Goal: Information Seeking & Learning: Check status

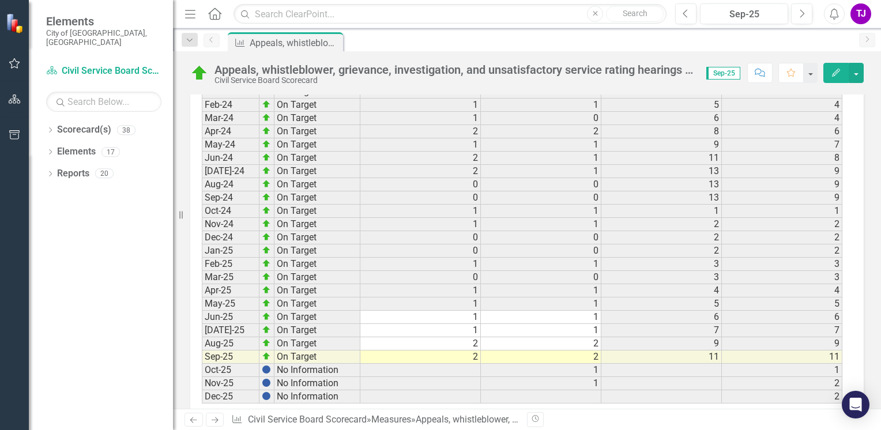
scroll to position [1687, 0]
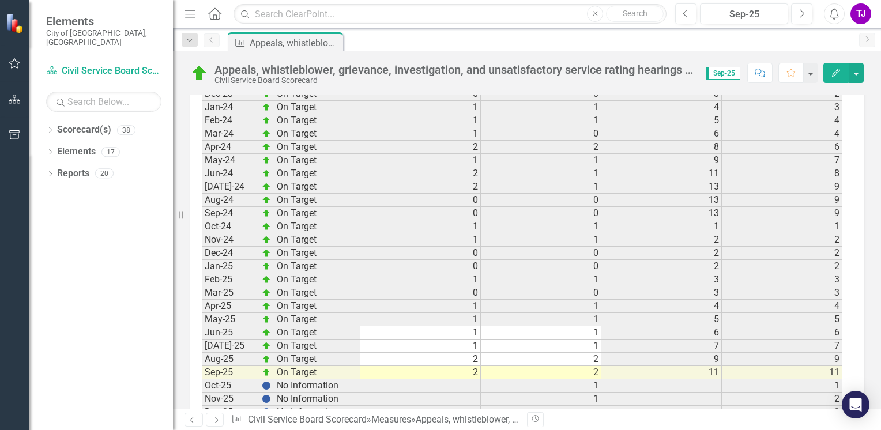
scroll to position [1687, 0]
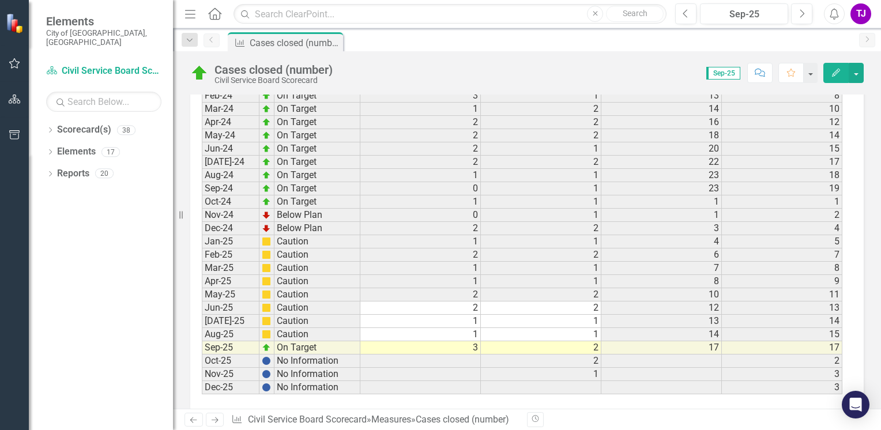
scroll to position [1676, 0]
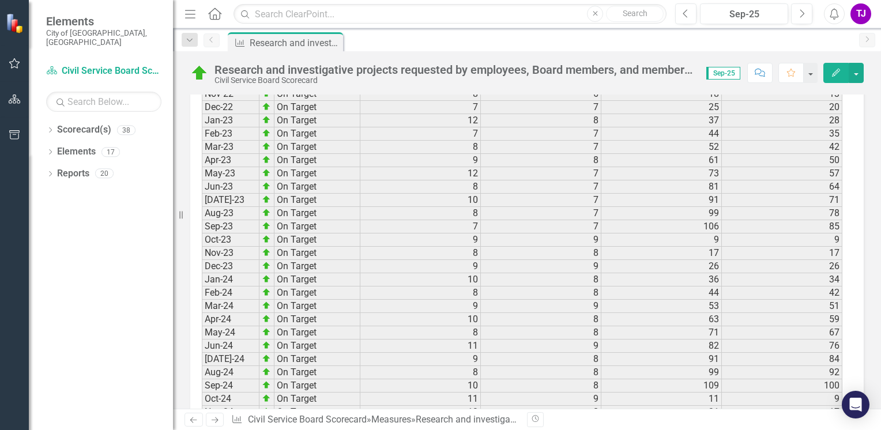
scroll to position [1649, 0]
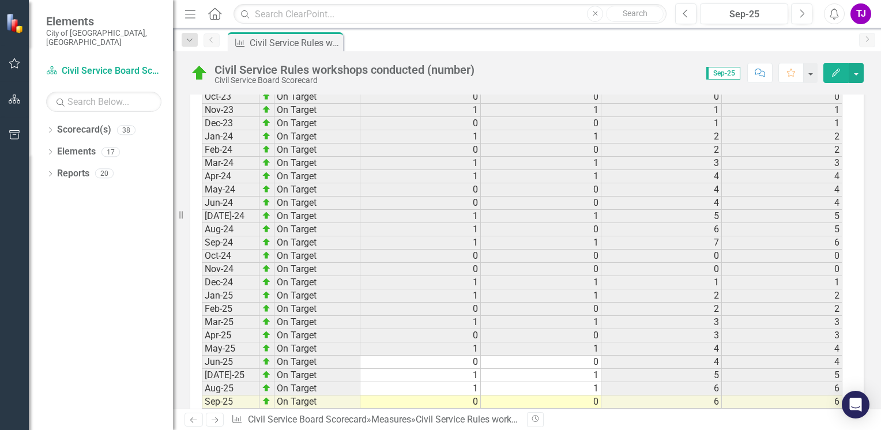
scroll to position [1676, 0]
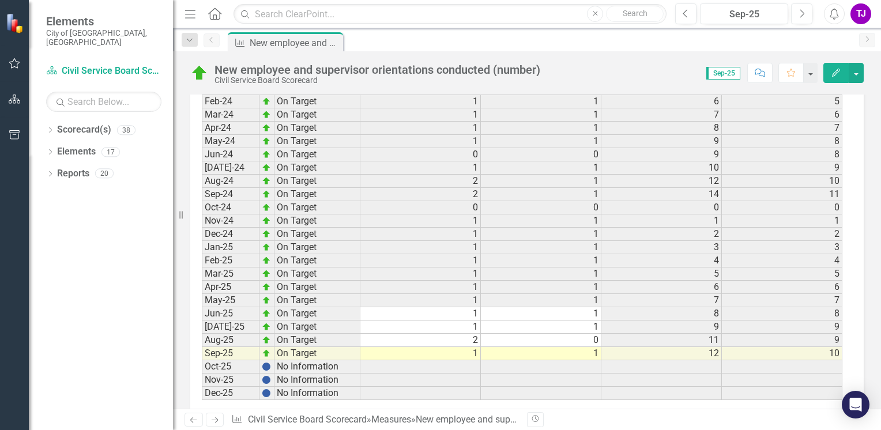
scroll to position [1676, 0]
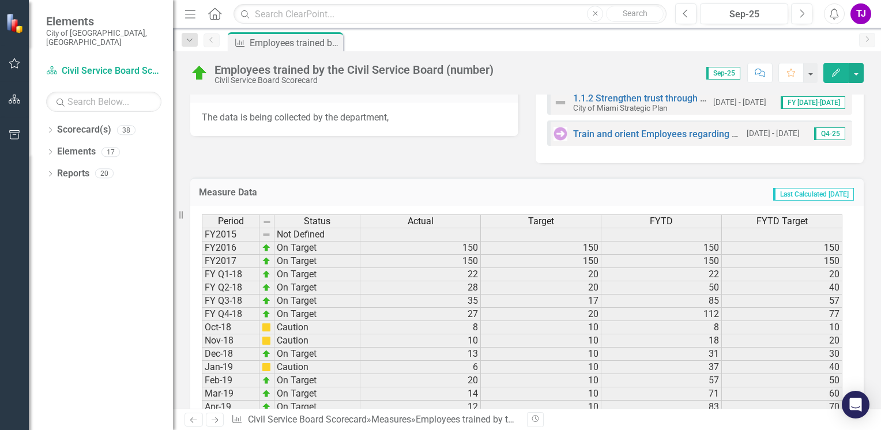
scroll to position [677, 0]
